Goal: Information Seeking & Learning: Learn about a topic

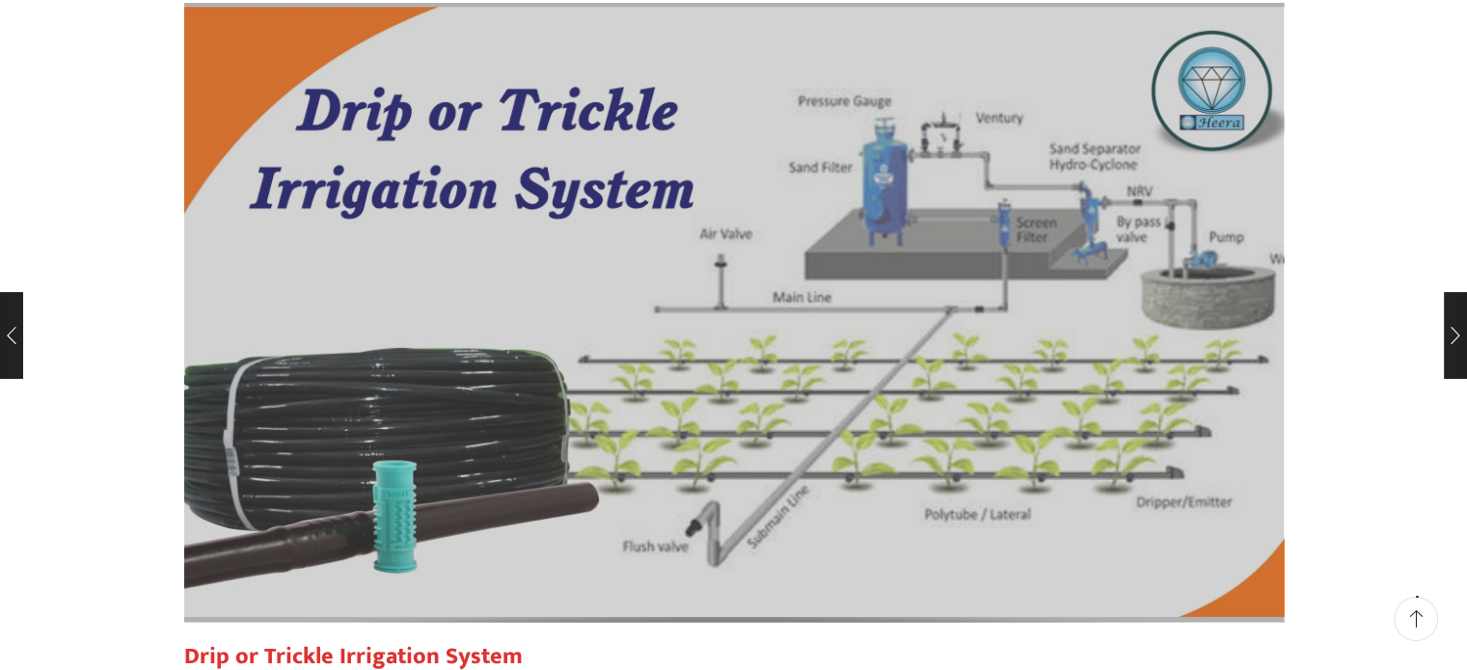
scroll to position [193, 0]
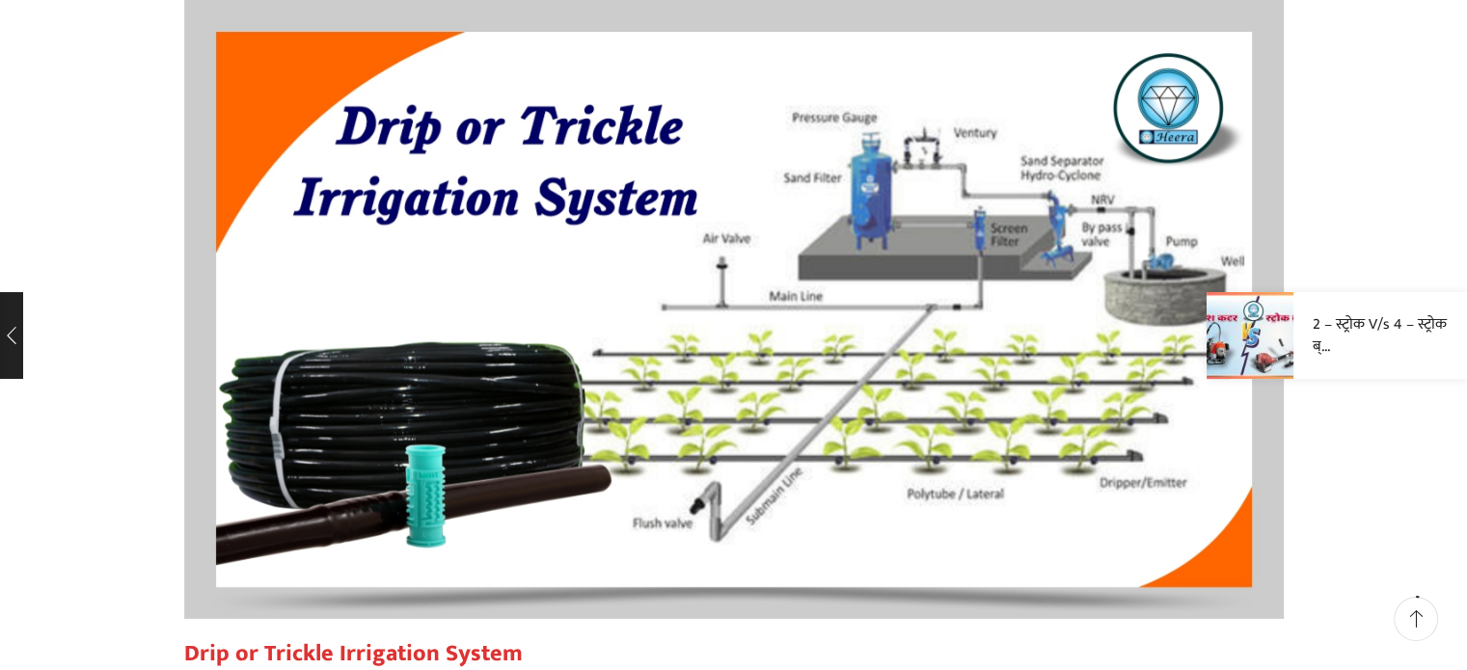
click at [1456, 337] on link "2 – स्ट्रोक V/s 4 – स्ट्रोक ब्..." at bounding box center [1386, 335] width 149 height 44
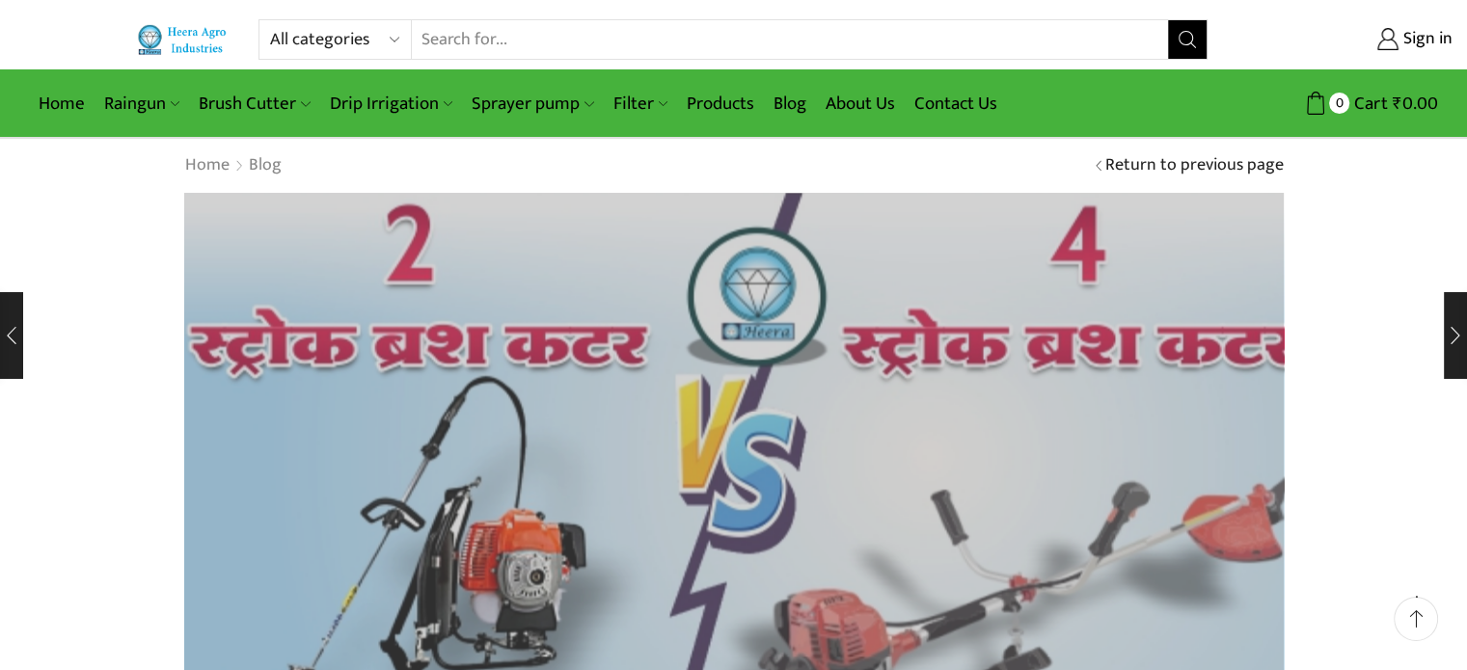
scroll to position [193, 0]
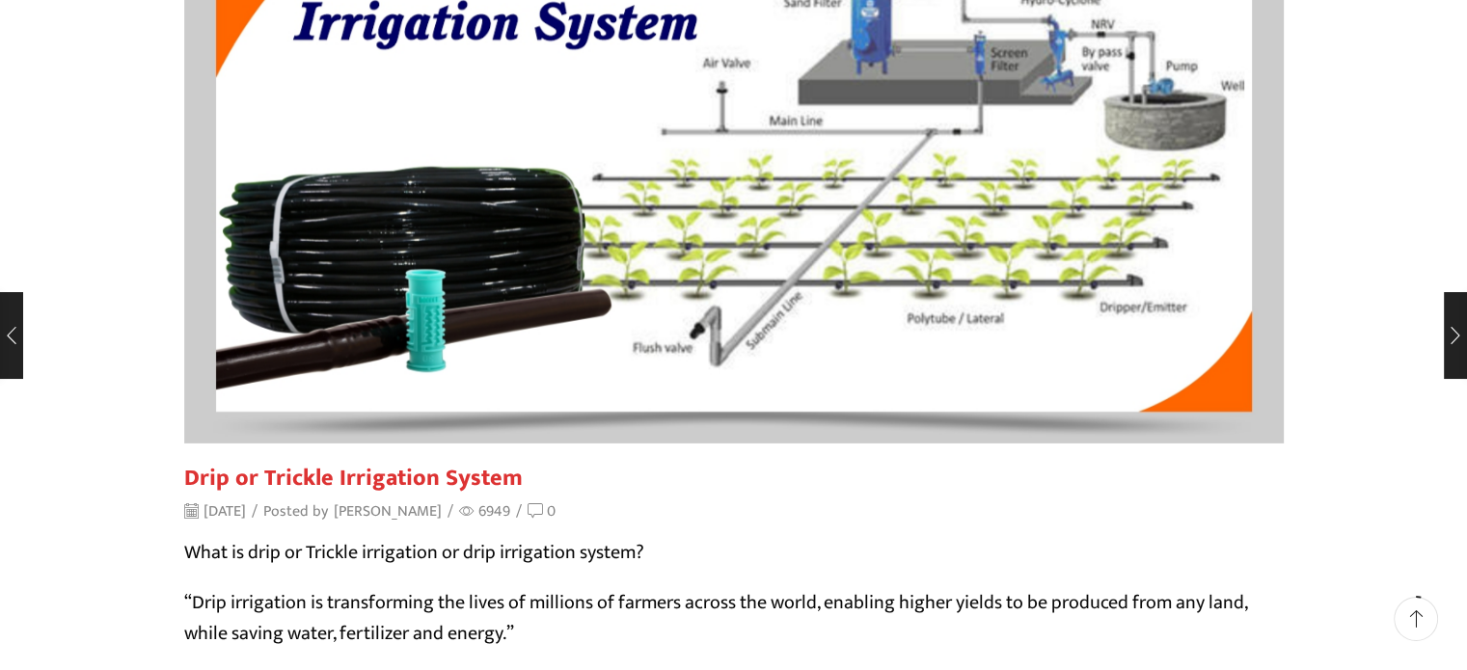
scroll to position [96, 0]
